Goal: Information Seeking & Learning: Learn about a topic

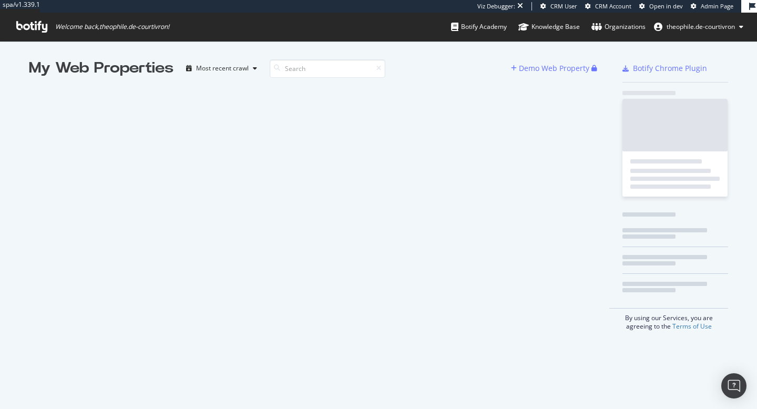
scroll to position [409, 757]
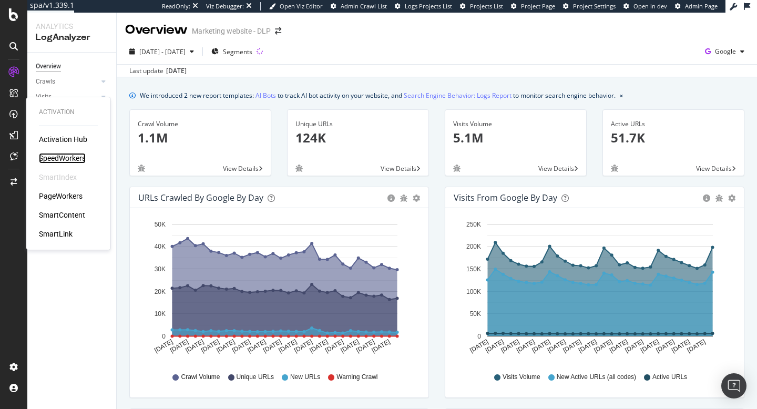
click at [50, 161] on div "SpeedWorkers" at bounding box center [62, 158] width 47 height 11
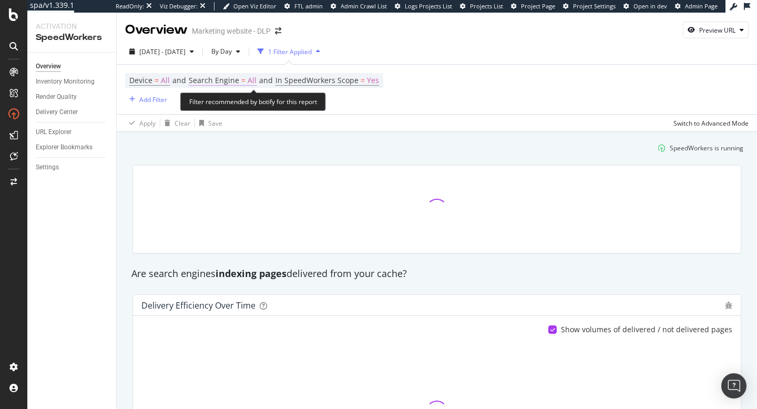
click at [250, 82] on span "All" at bounding box center [252, 80] width 9 height 15
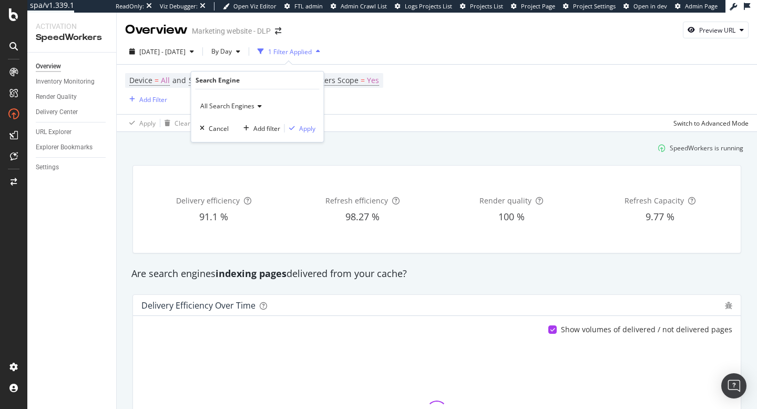
click at [255, 106] on icon at bounding box center [258, 106] width 7 height 6
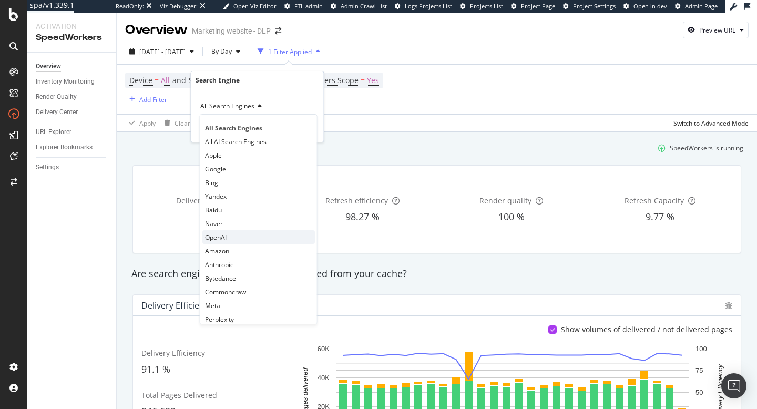
click at [223, 238] on span "OpenAI" at bounding box center [216, 237] width 22 height 9
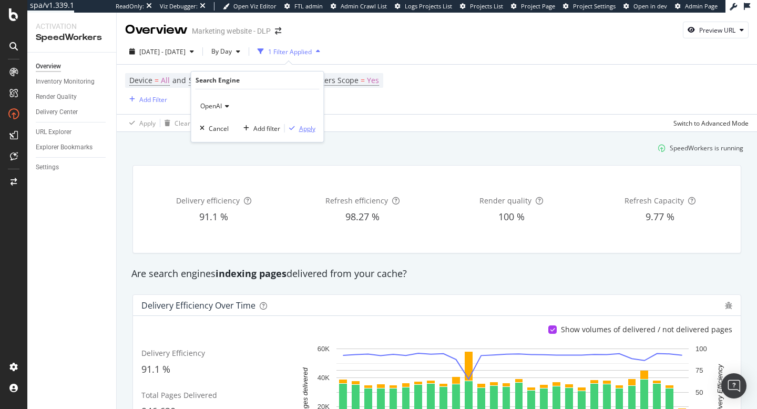
click at [303, 124] on div "Apply" at bounding box center [307, 128] width 16 height 9
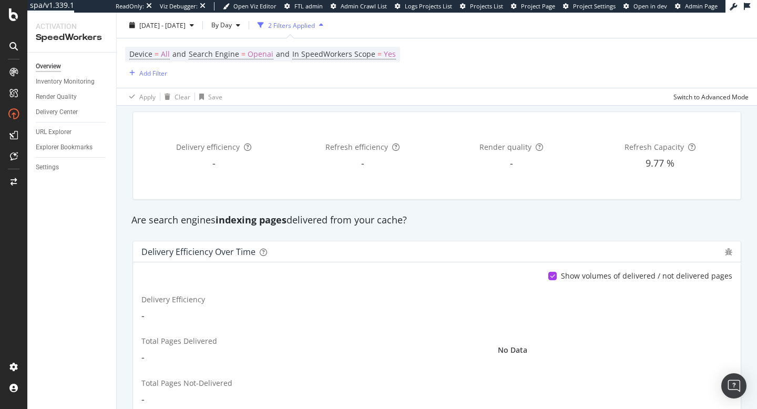
scroll to position [46, 0]
